Goal: Task Accomplishment & Management: Complete application form

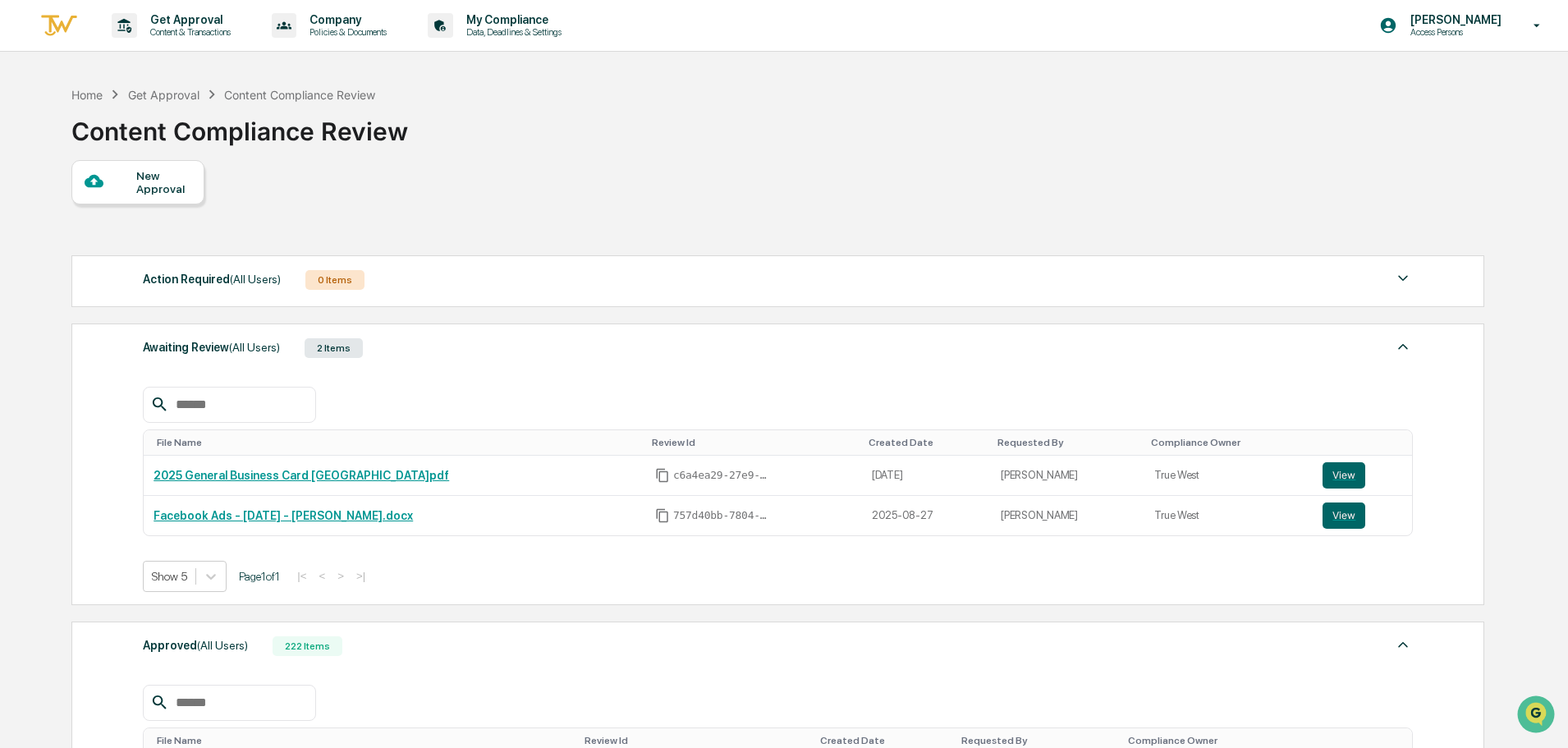
click at [157, 193] on div "New Approval" at bounding box center [164, 182] width 55 height 26
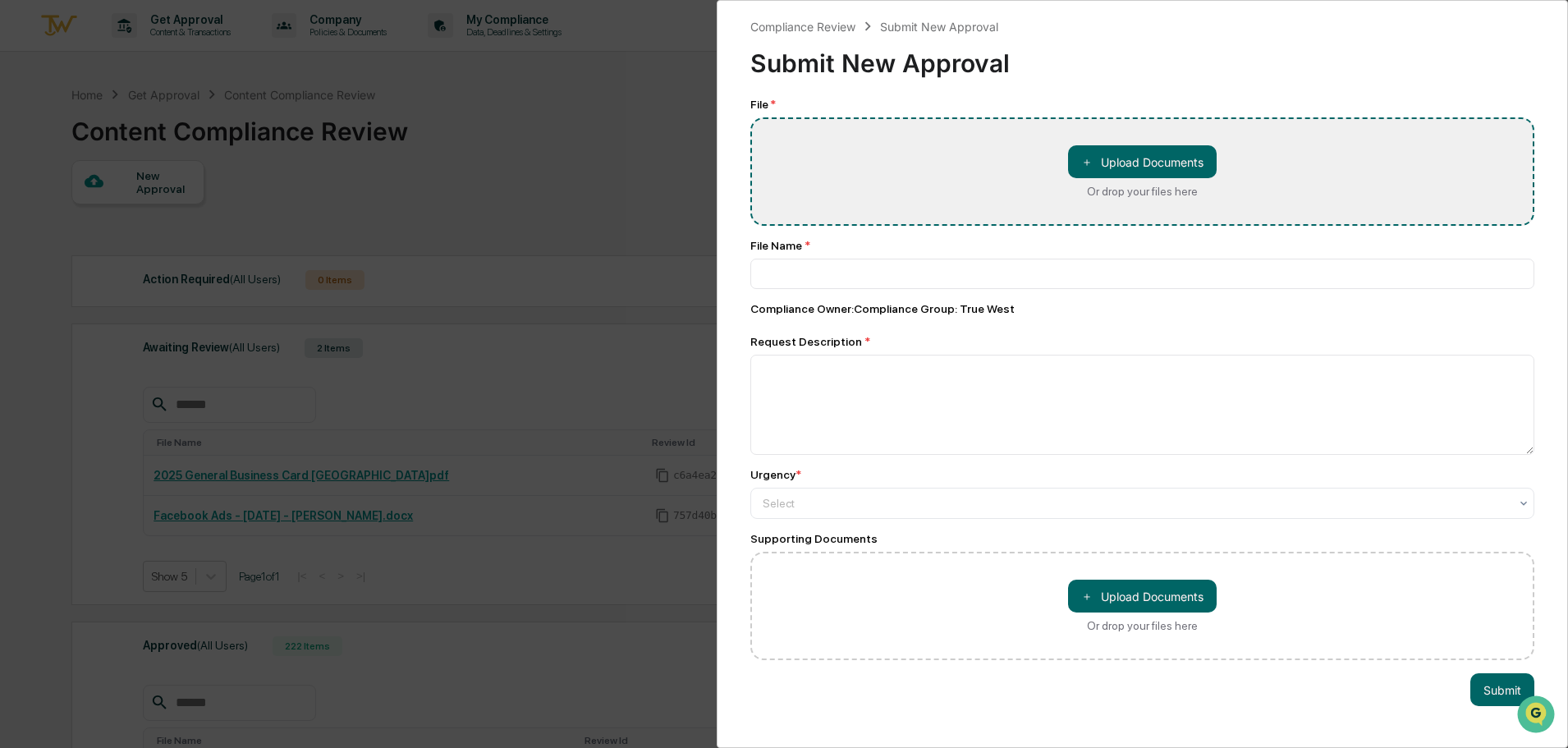
type input "**********"
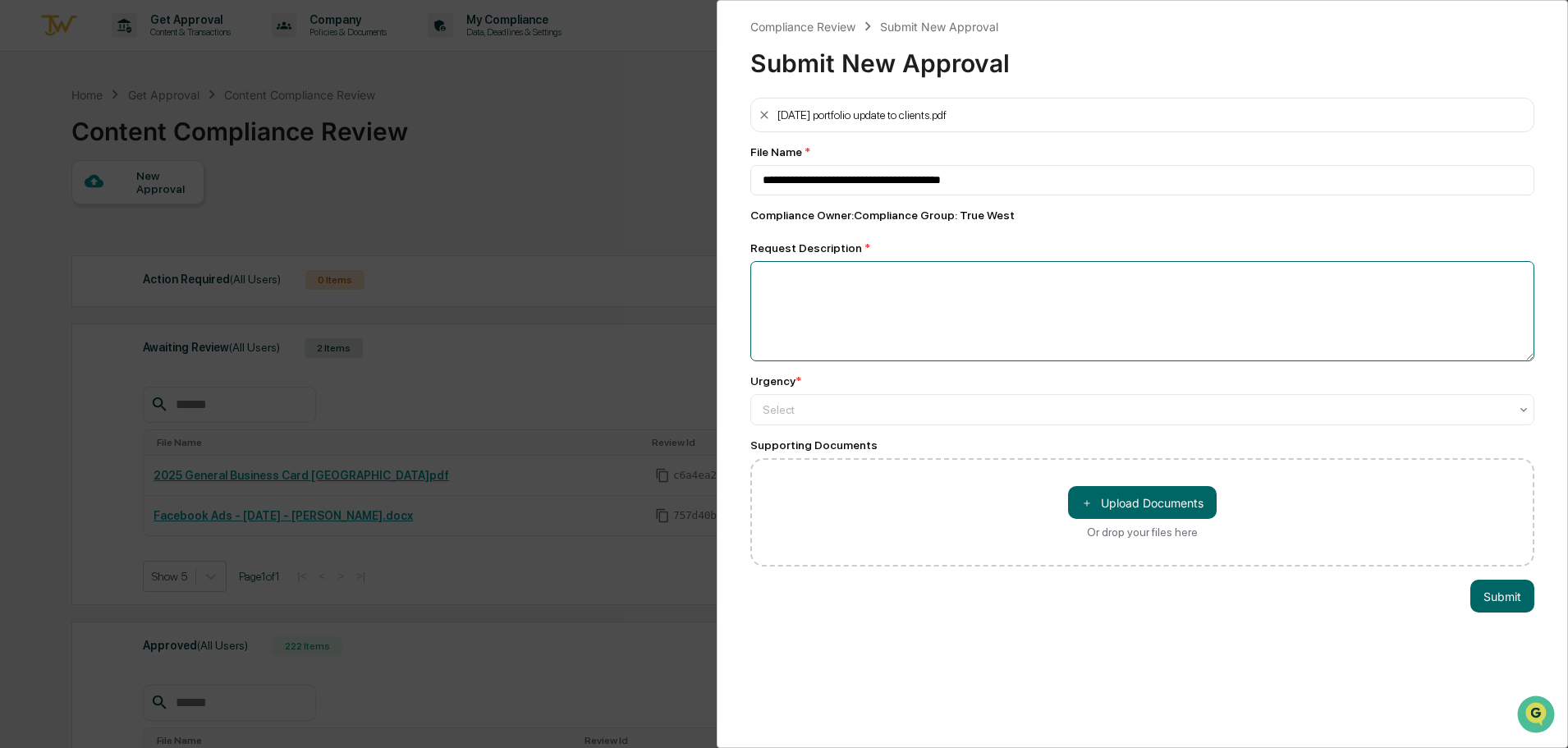
click at [1036, 300] on textarea at bounding box center [1142, 311] width 784 height 100
type textarea "**********"
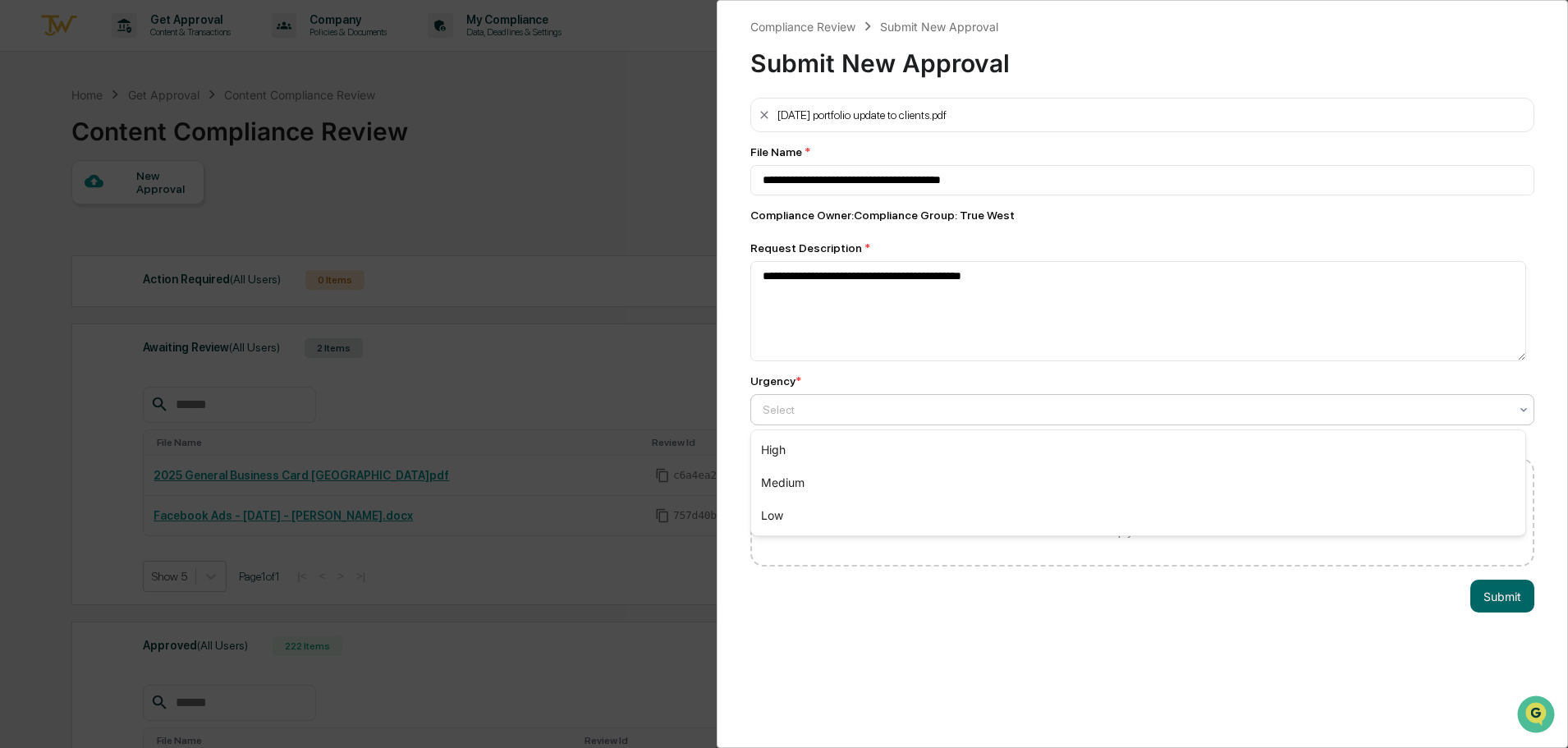
click at [772, 407] on div at bounding box center [1136, 410] width 746 height 17
click at [787, 440] on div "High" at bounding box center [1138, 449] width 774 height 33
click at [1490, 597] on button "Submit" at bounding box center [1503, 596] width 64 height 33
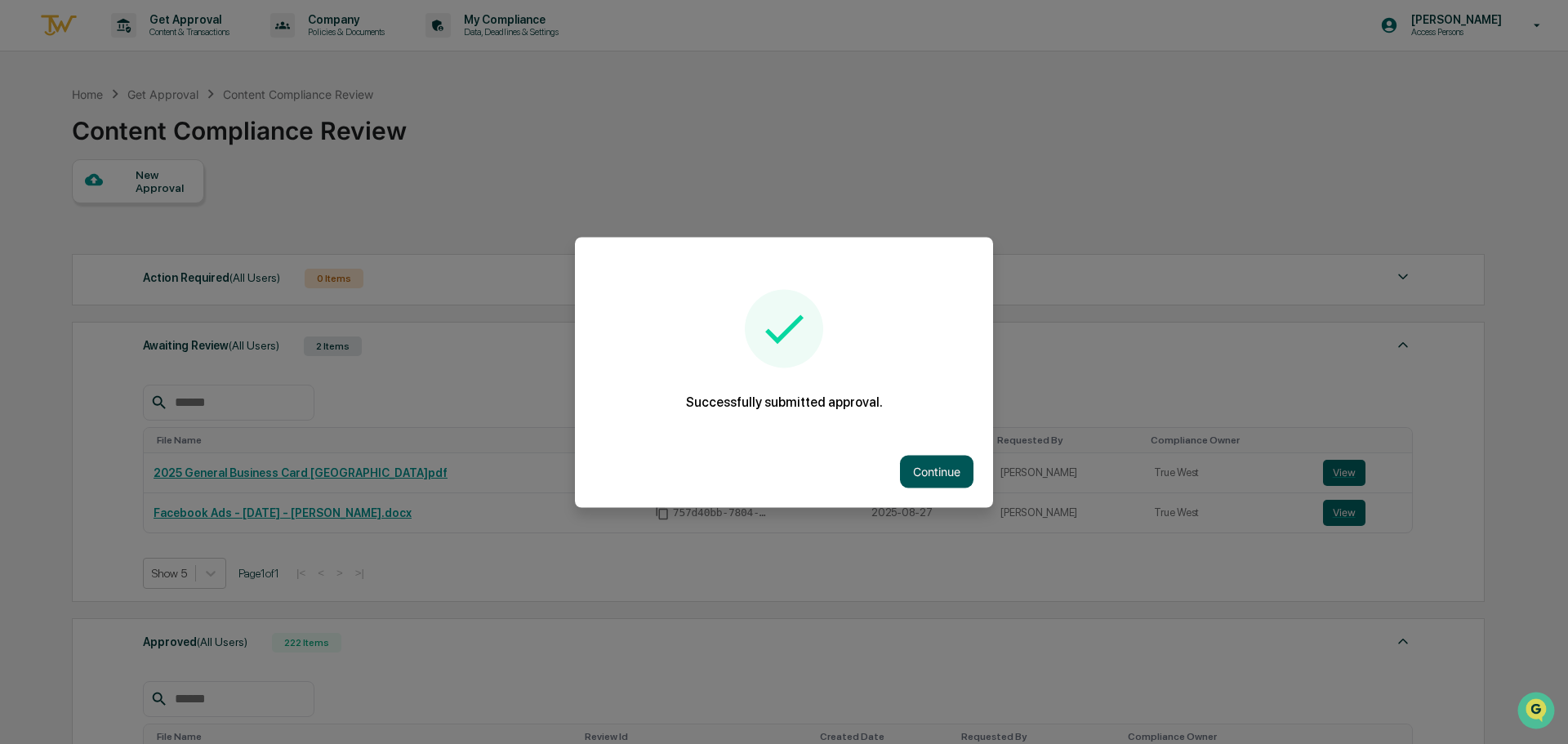
click at [914, 464] on button "Continue" at bounding box center [937, 471] width 73 height 32
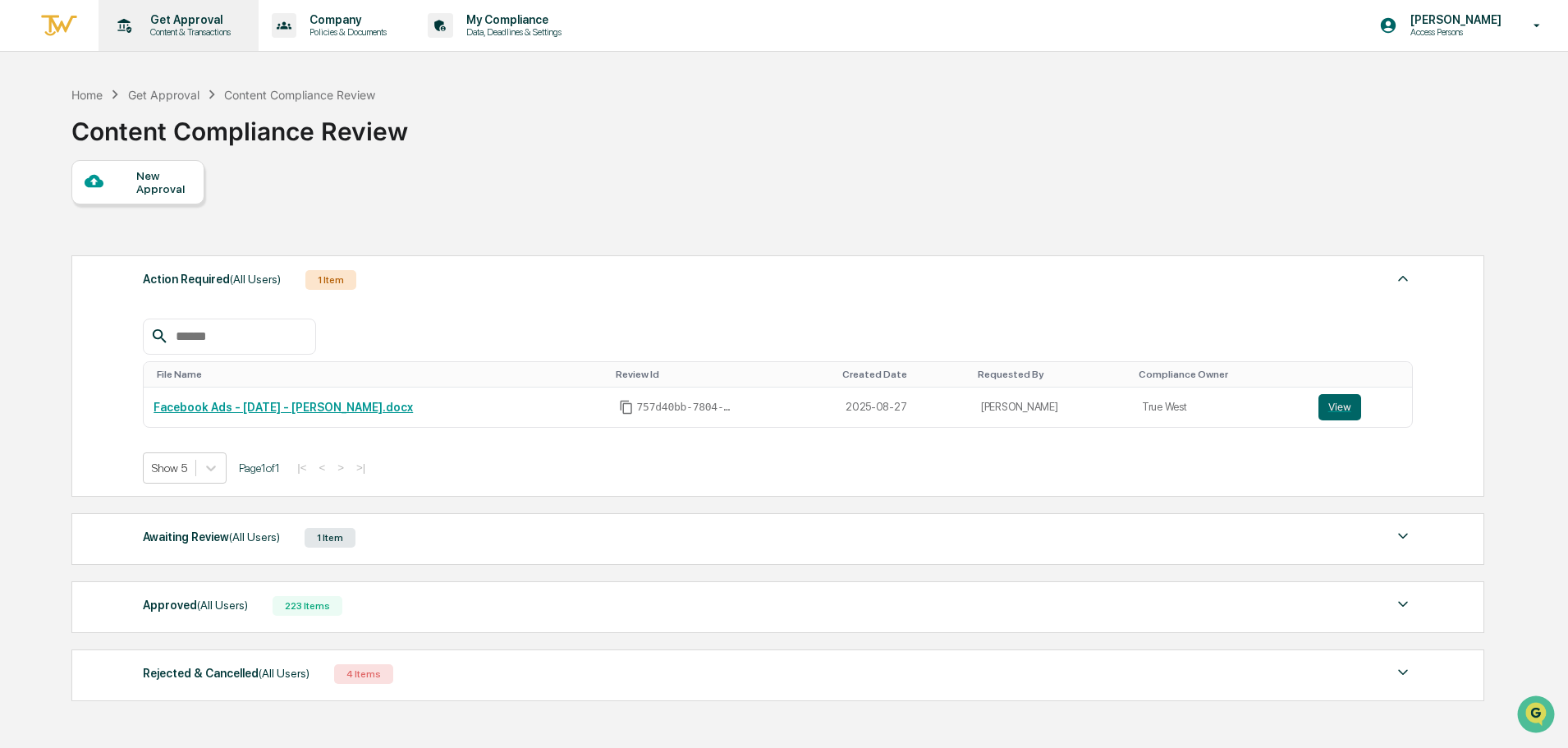
click at [189, 23] on p "Get Approval" at bounding box center [188, 20] width 102 height 13
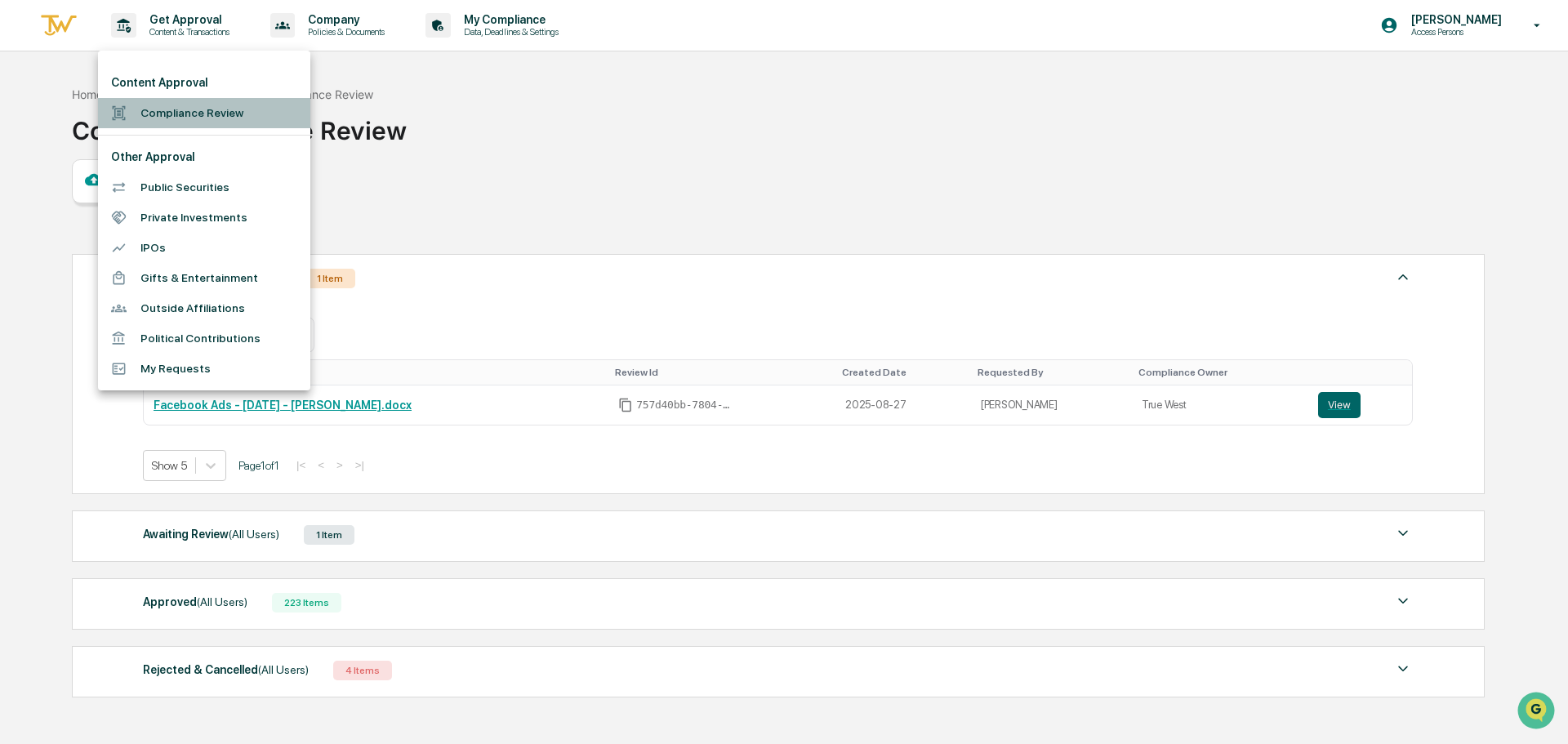
click at [153, 104] on li "Compliance Review" at bounding box center [204, 113] width 212 height 30
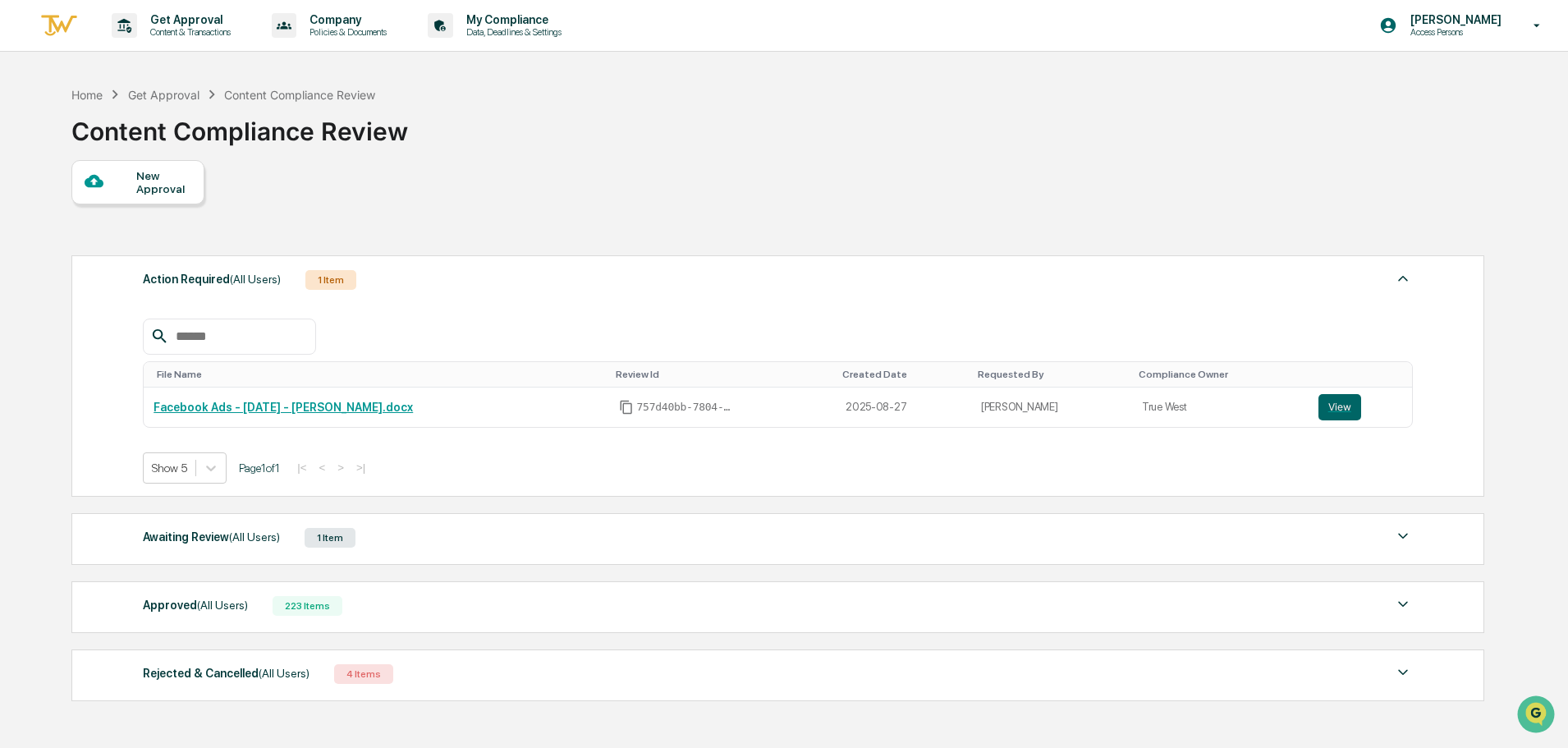
click at [199, 544] on div "Awaiting Review (All Users)" at bounding box center [212, 537] width 137 height 22
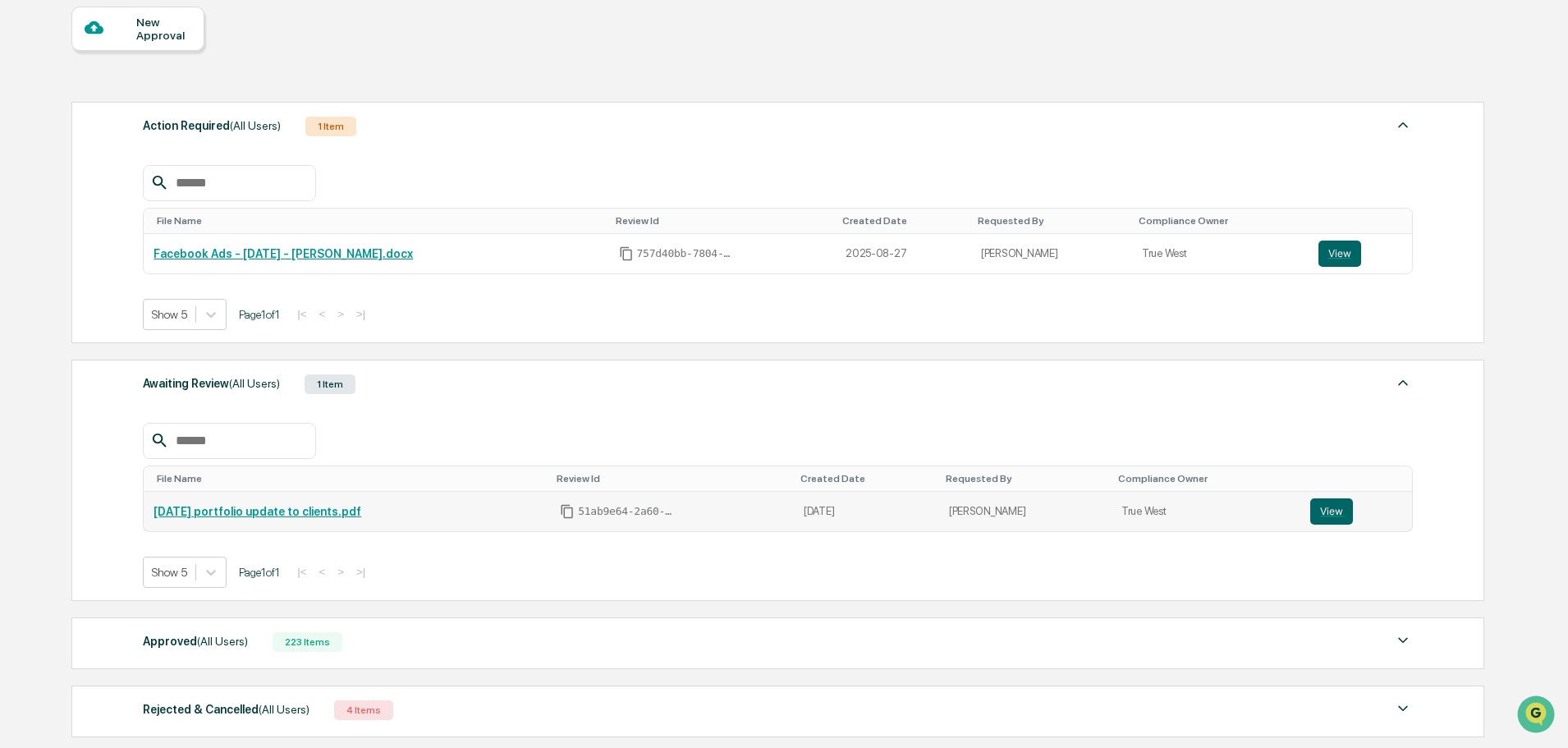
scroll to position [164, 0]
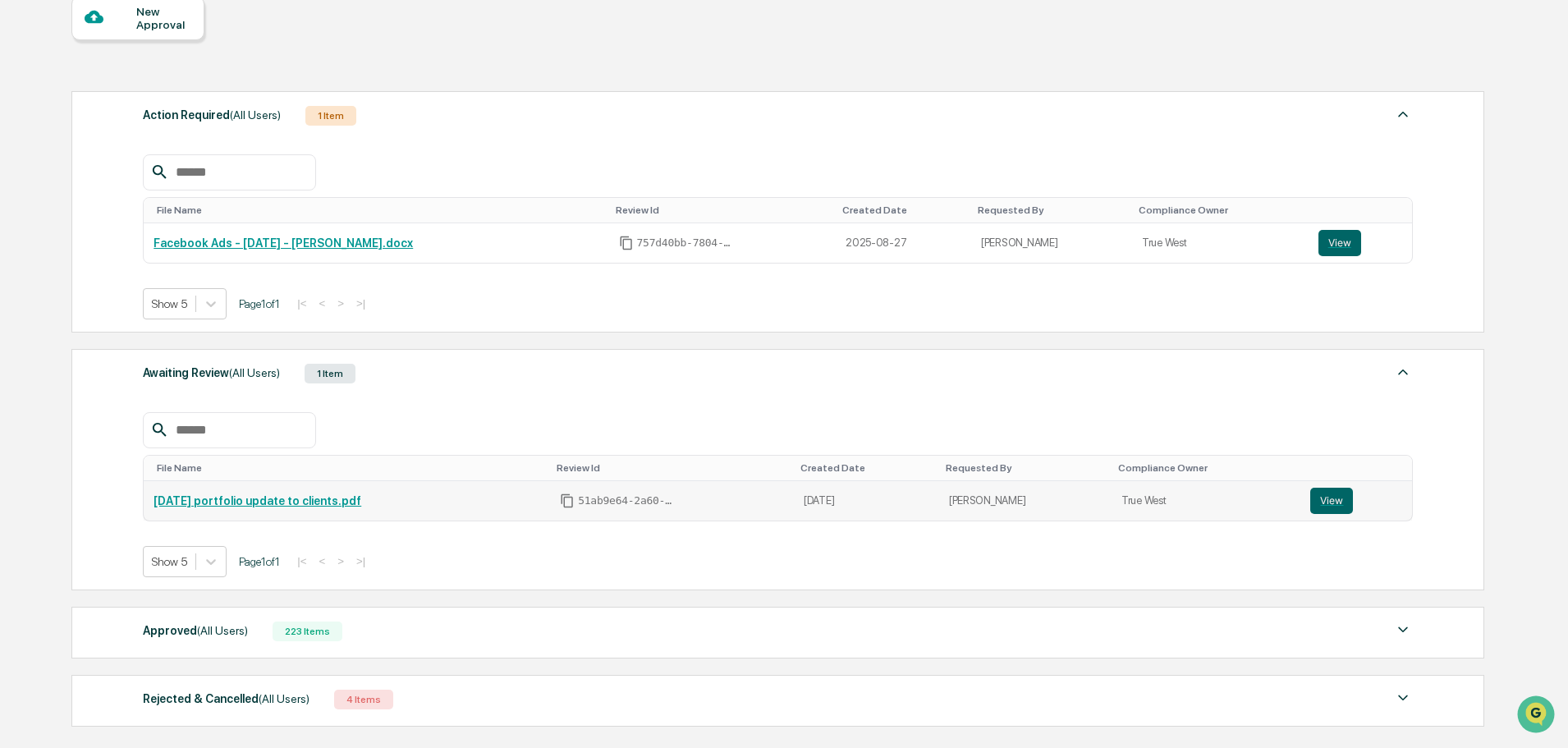
drag, startPoint x: 402, startPoint y: 499, endPoint x: 149, endPoint y: 508, distance: 253.2
click at [149, 508] on td "[DATE] portfolio update to clients.pdf" at bounding box center [347, 500] width 407 height 39
copy link "[DATE] portfolio update to clients.pdf"
